Goal: Transaction & Acquisition: Purchase product/service

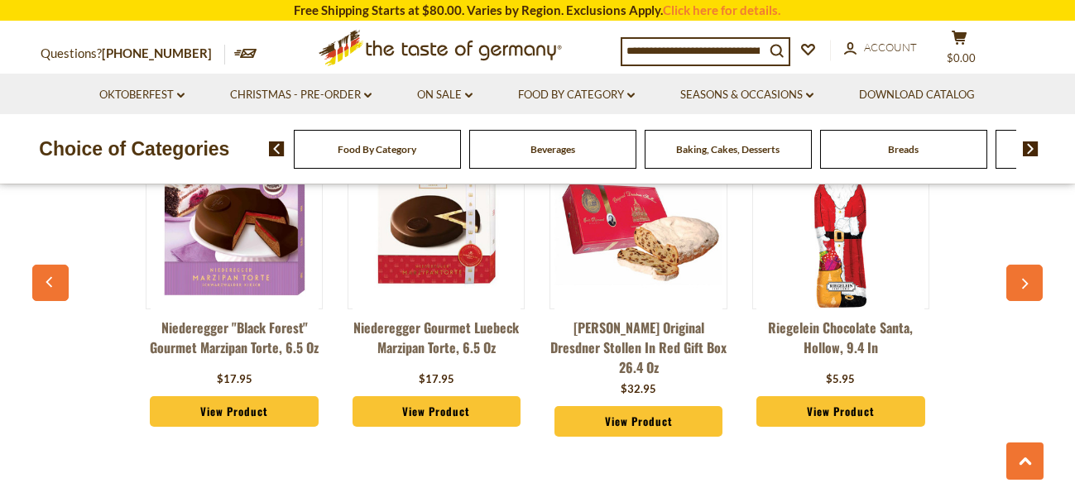
scroll to position [1295, 0]
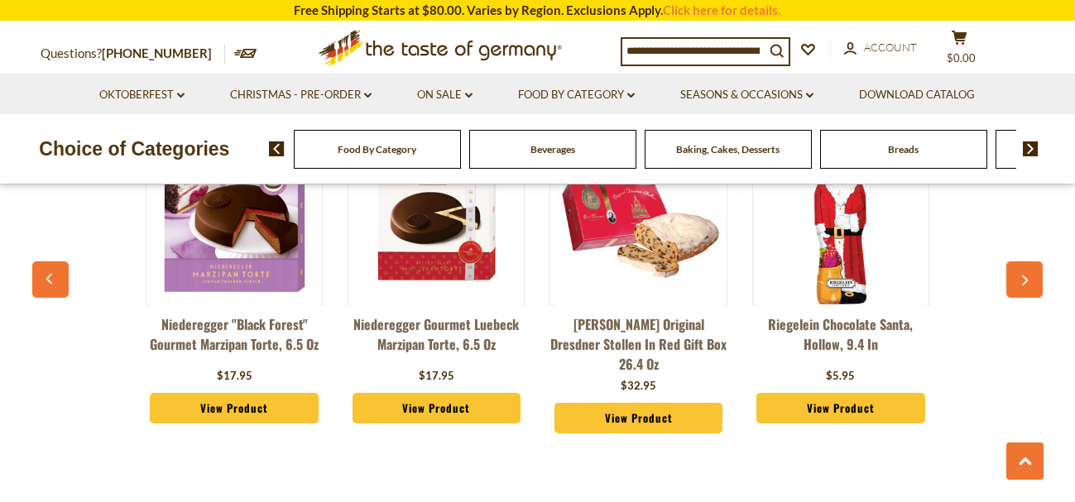
click at [219, 252] on img at bounding box center [235, 221] width 168 height 168
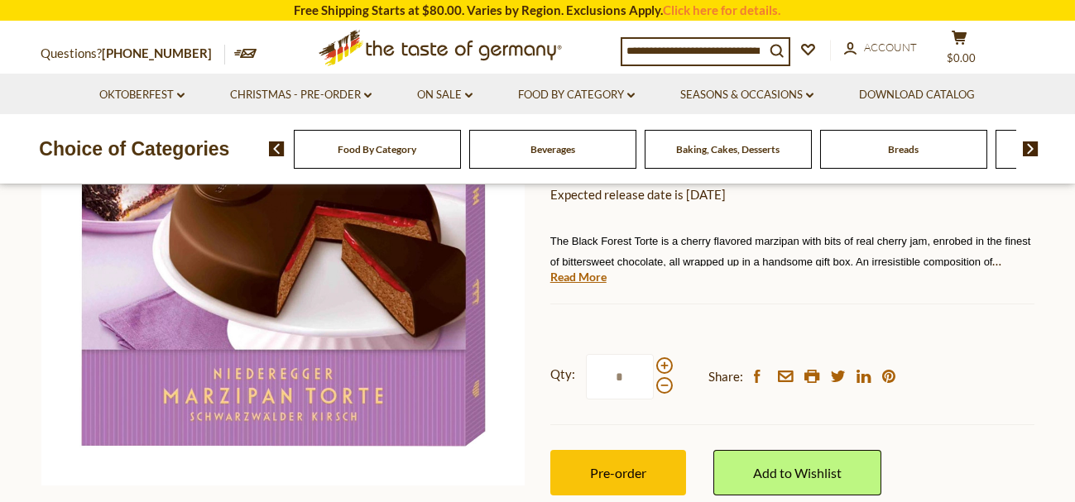
scroll to position [278, 0]
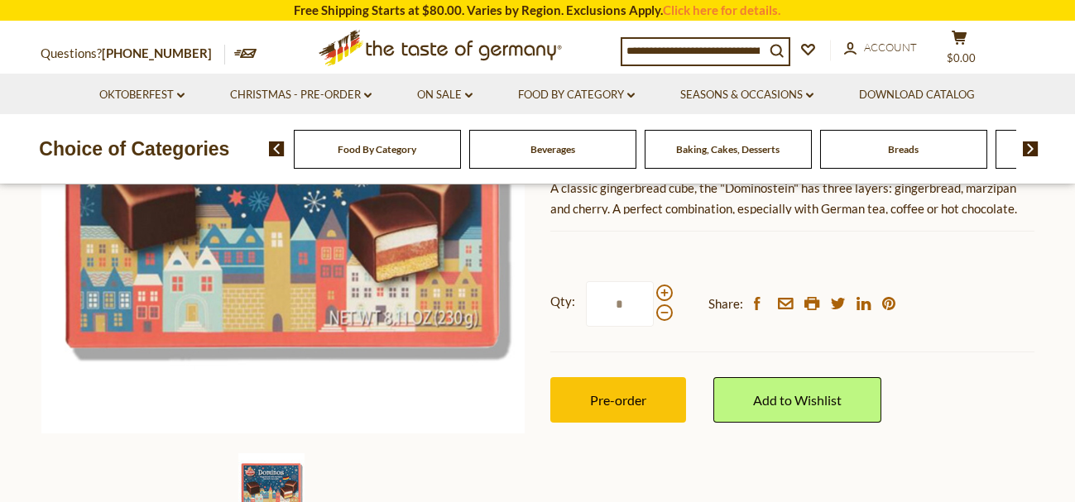
scroll to position [342, 0]
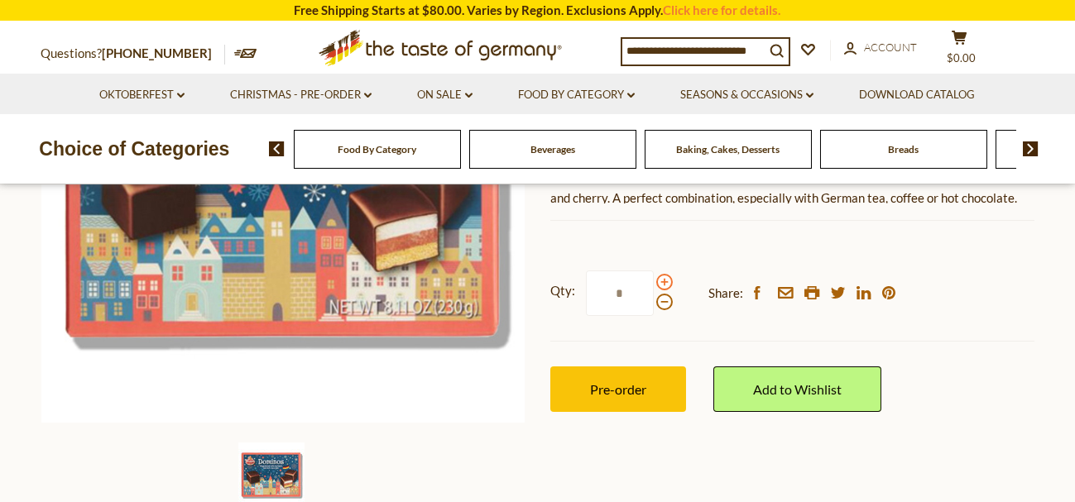
click at [661, 281] on span at bounding box center [664, 282] width 17 height 17
click at [654, 281] on input "*" at bounding box center [620, 294] width 68 height 46
click at [661, 281] on span at bounding box center [664, 282] width 17 height 17
click at [654, 281] on input "*" at bounding box center [620, 294] width 68 height 46
click at [661, 281] on span at bounding box center [664, 282] width 17 height 17
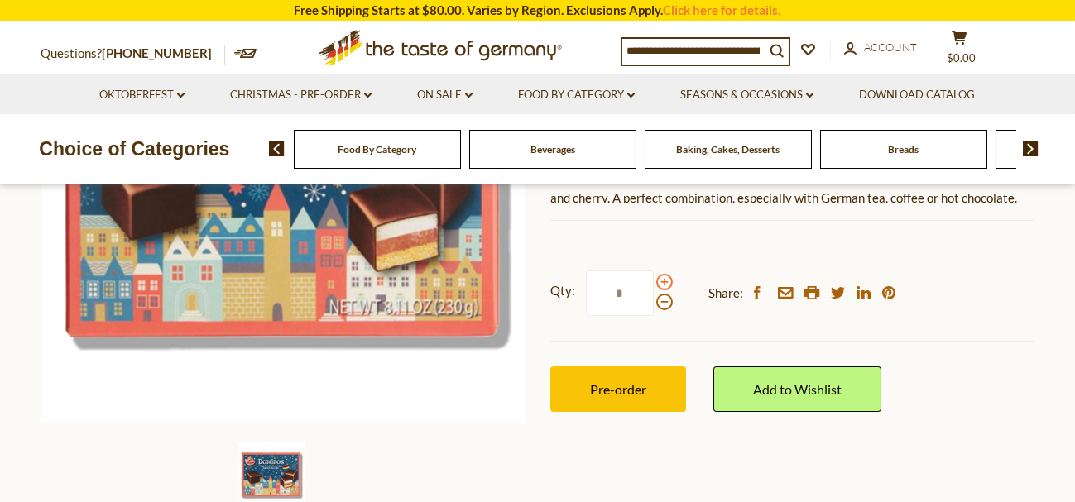
click at [654, 281] on input "*" at bounding box center [620, 294] width 68 height 46
click at [661, 281] on span at bounding box center [664, 282] width 17 height 17
click at [654, 281] on input "*" at bounding box center [620, 294] width 68 height 46
click at [660, 305] on span at bounding box center [664, 302] width 17 height 17
click at [654, 305] on input "*" at bounding box center [620, 294] width 68 height 46
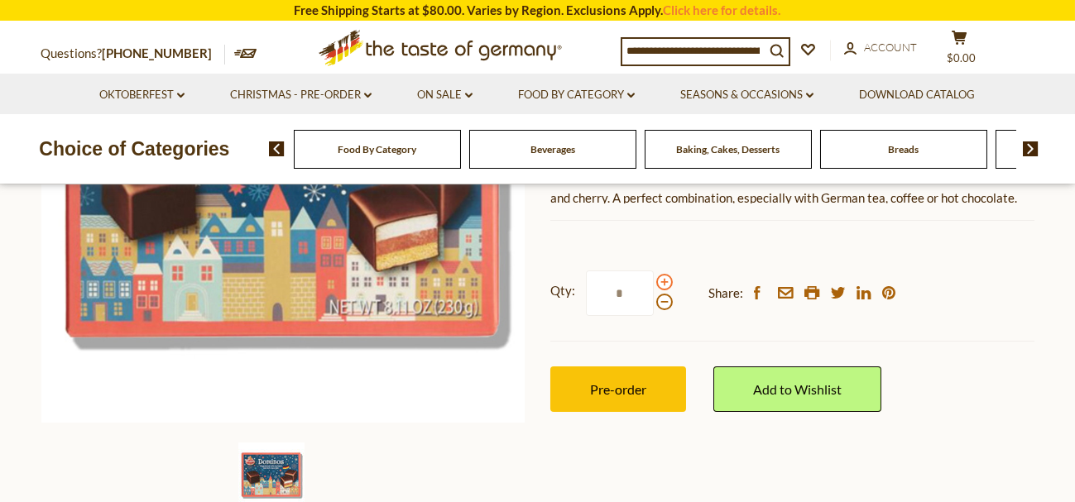
click at [664, 280] on span at bounding box center [664, 282] width 17 height 17
click at [654, 280] on input "*" at bounding box center [620, 294] width 68 height 46
click at [662, 299] on span at bounding box center [664, 302] width 17 height 17
click at [654, 299] on input "*" at bounding box center [620, 294] width 68 height 46
type input "*"
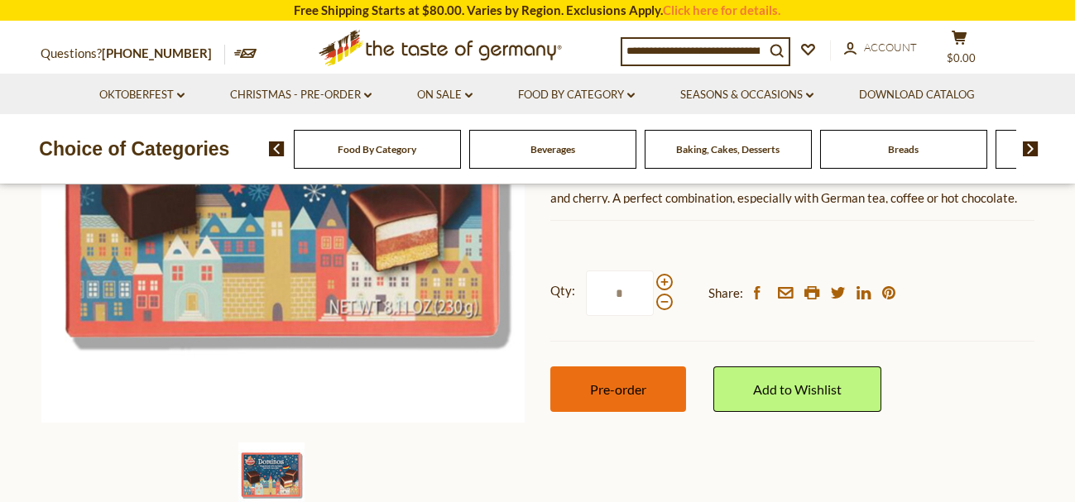
click at [654, 393] on button "Pre-order" at bounding box center [618, 390] width 136 height 46
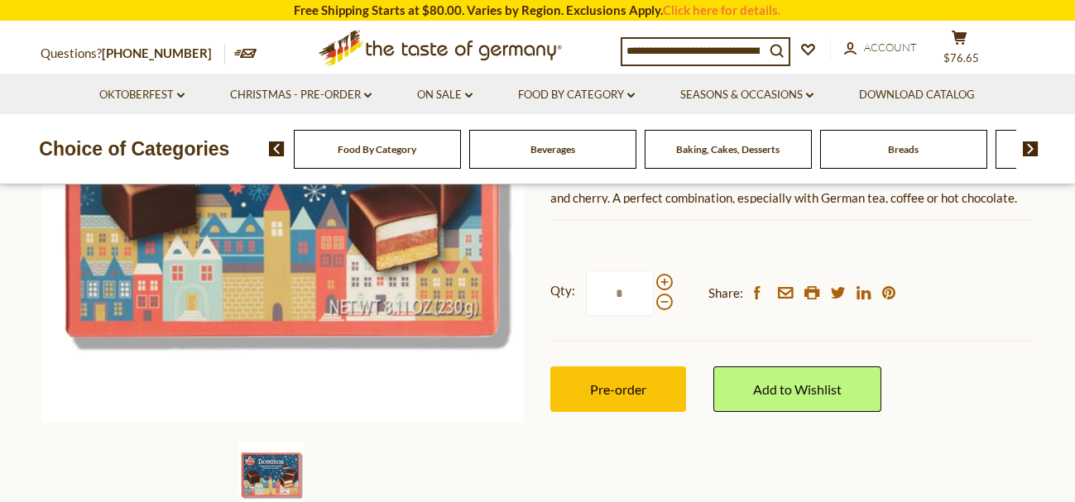
click at [707, 150] on span "Baking, Cakes, Desserts" at bounding box center [727, 149] width 103 height 12
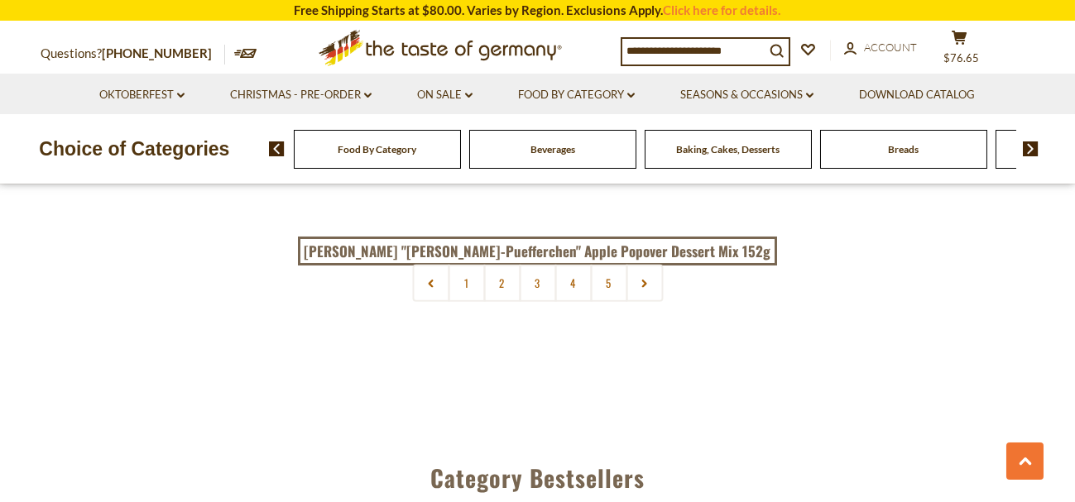
scroll to position [4053, 0]
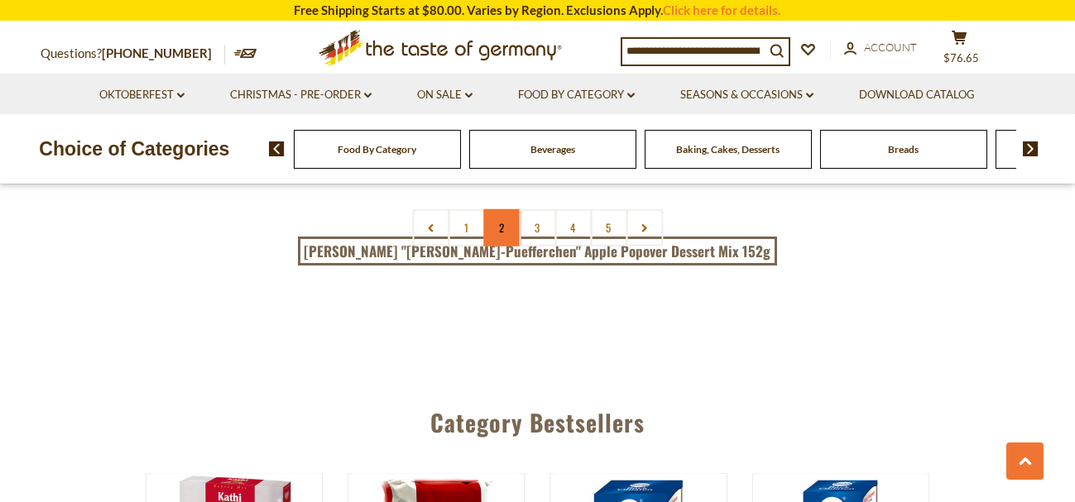
click at [497, 228] on link "2" at bounding box center [501, 227] width 37 height 37
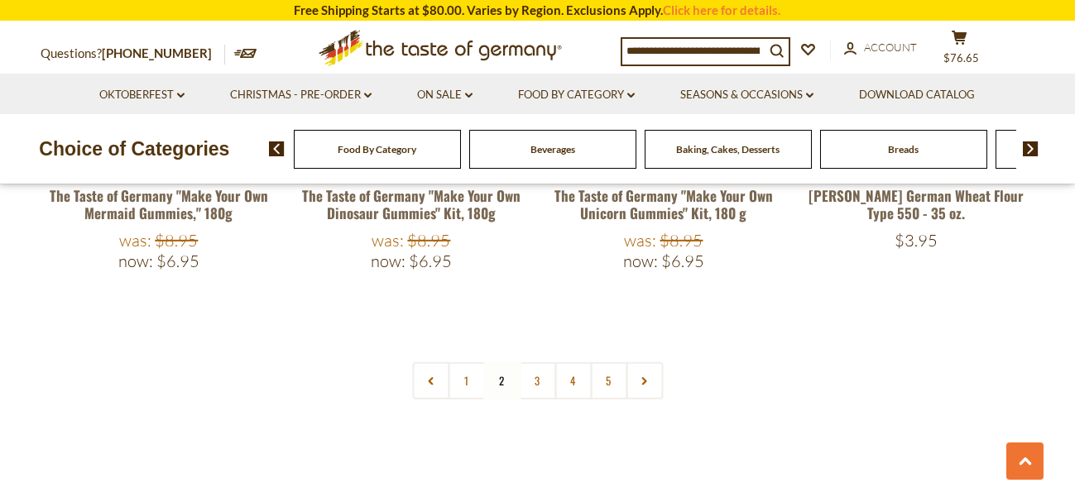
scroll to position [3978, 0]
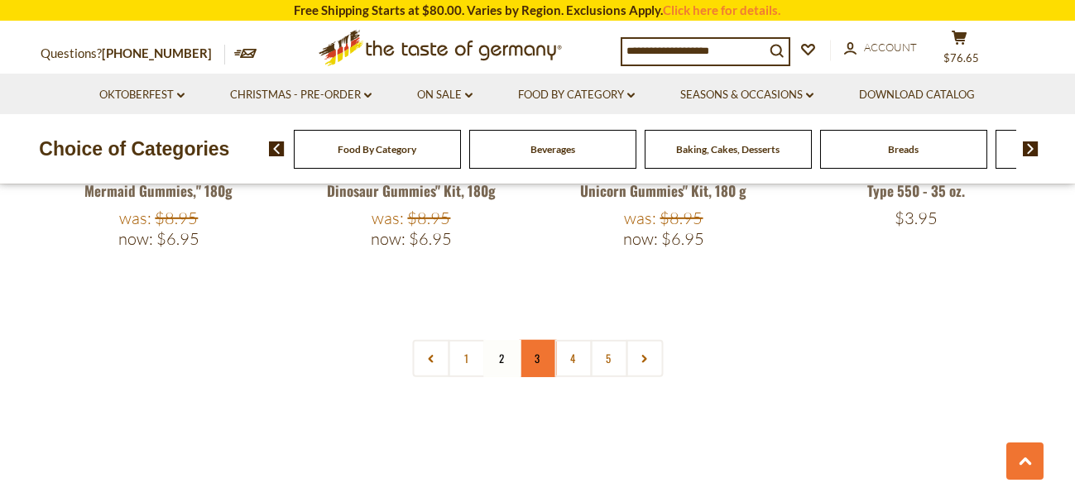
click at [536, 340] on link "3" at bounding box center [537, 358] width 37 height 37
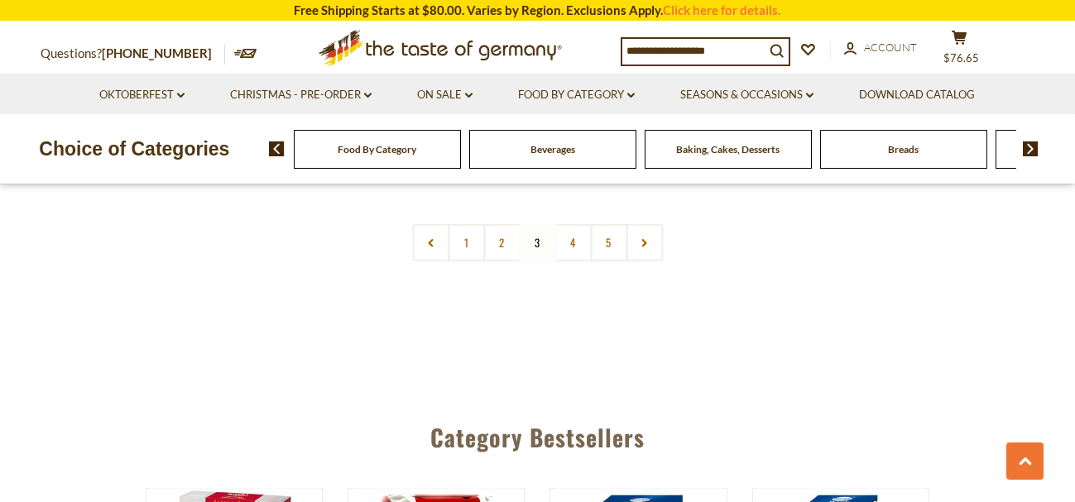
scroll to position [4109, 0]
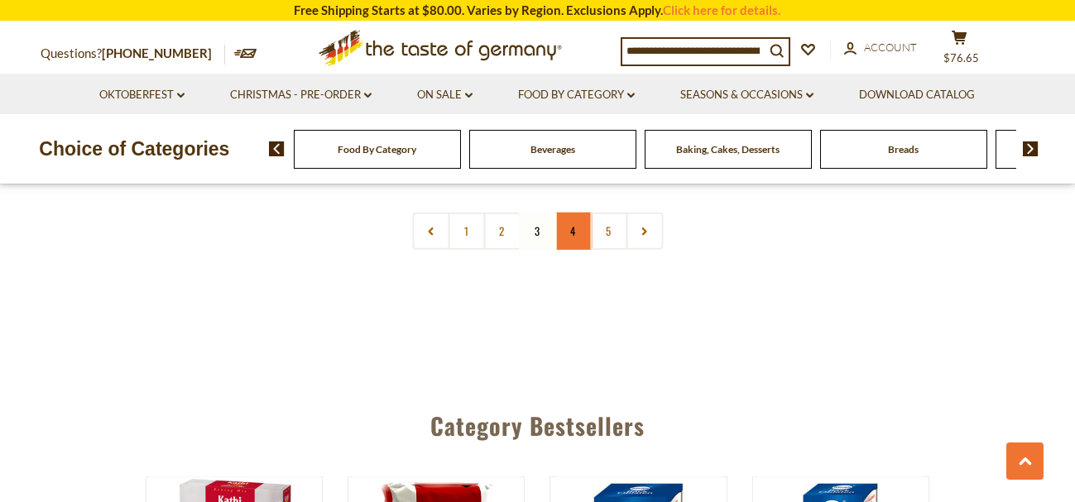
click at [571, 213] on link "4" at bounding box center [573, 231] width 37 height 37
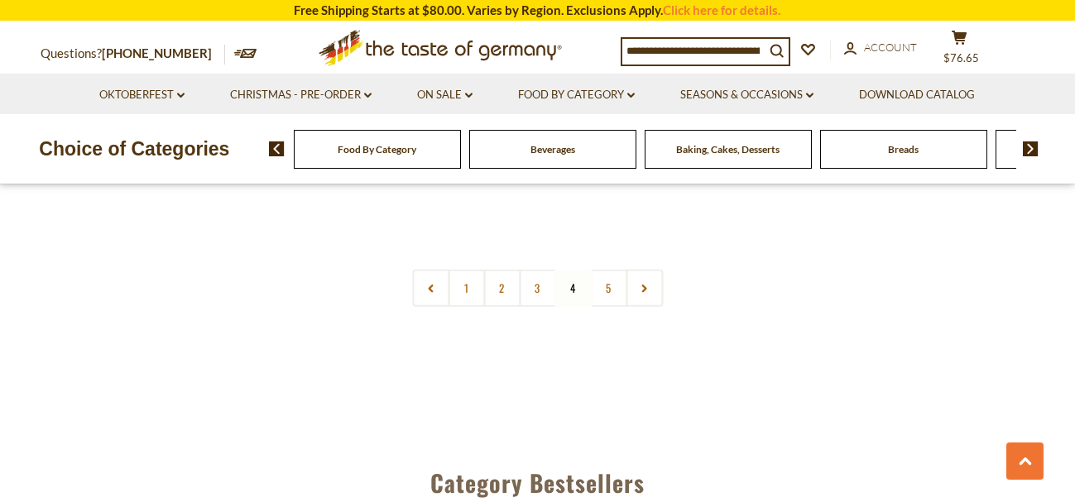
scroll to position [4021, 0]
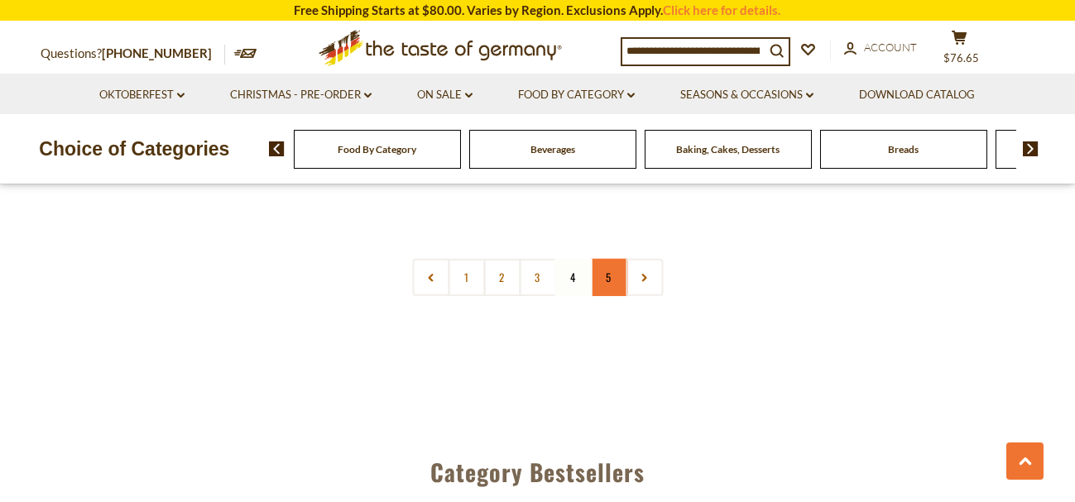
click at [606, 259] on link "5" at bounding box center [608, 277] width 37 height 37
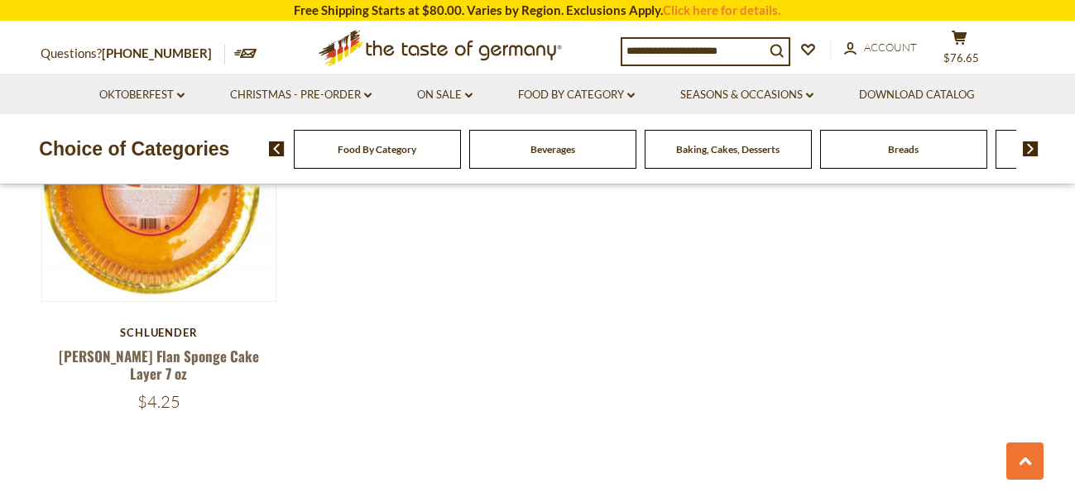
scroll to position [3072, 0]
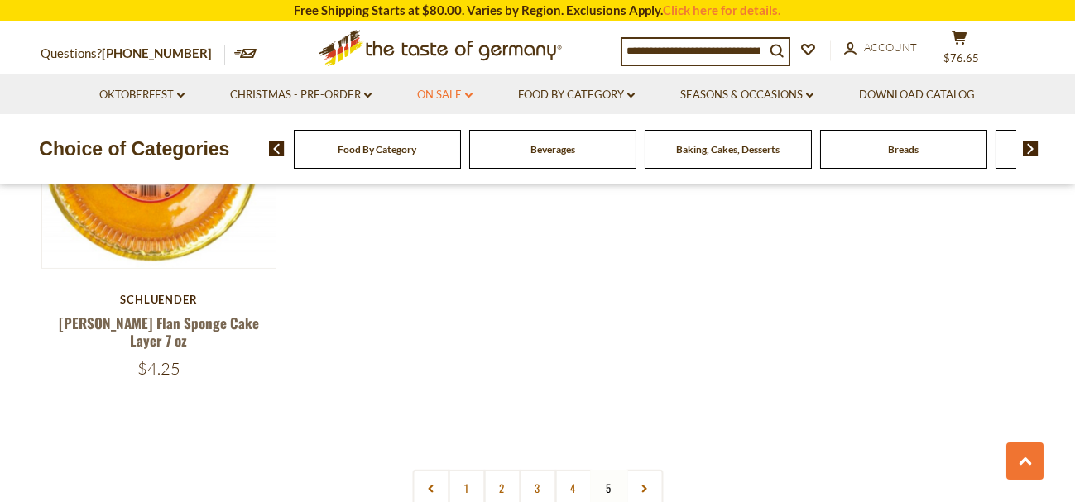
click at [448, 94] on link "On Sale dropdown_arrow" at bounding box center [444, 95] width 55 height 18
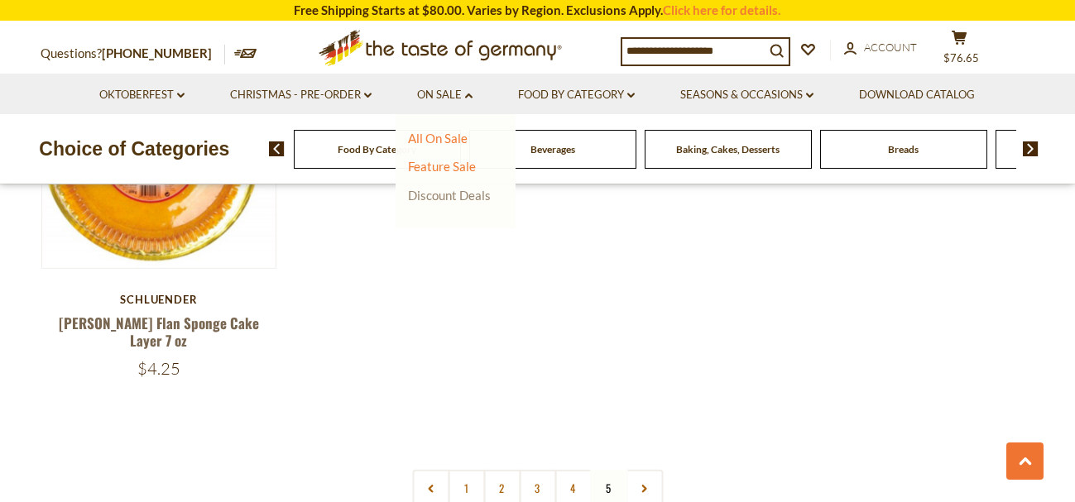
click at [430, 195] on link "Discount Deals" at bounding box center [449, 195] width 83 height 23
click at [439, 249] on link "After Best By" at bounding box center [453, 248] width 74 height 15
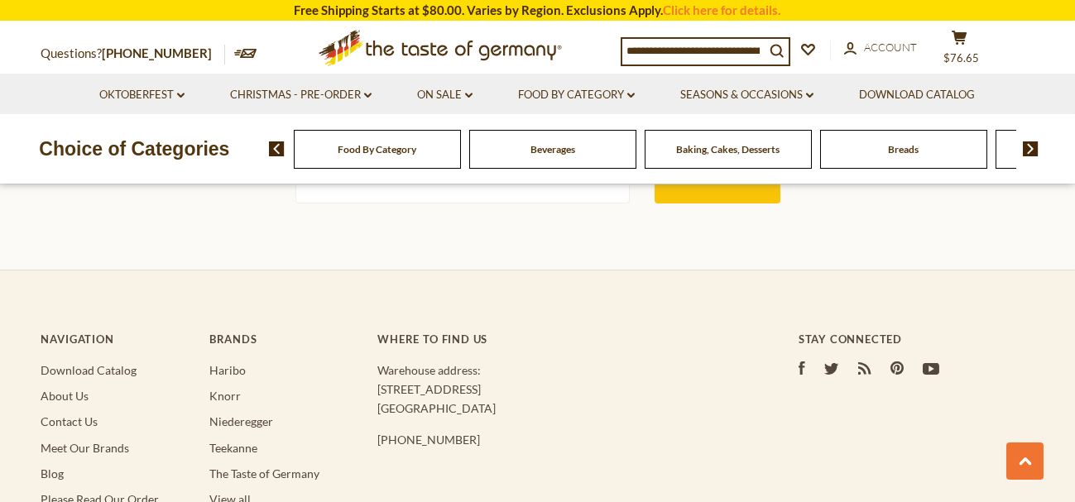
scroll to position [2624, 0]
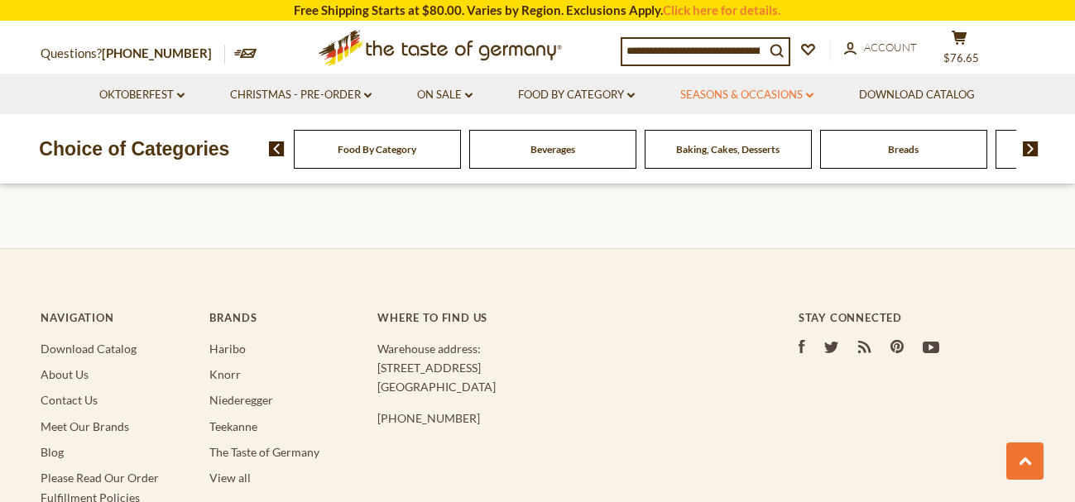
click at [735, 93] on link "Seasons & Occasions dropdown_arrow" at bounding box center [746, 95] width 133 height 18
